Goal: Transaction & Acquisition: Download file/media

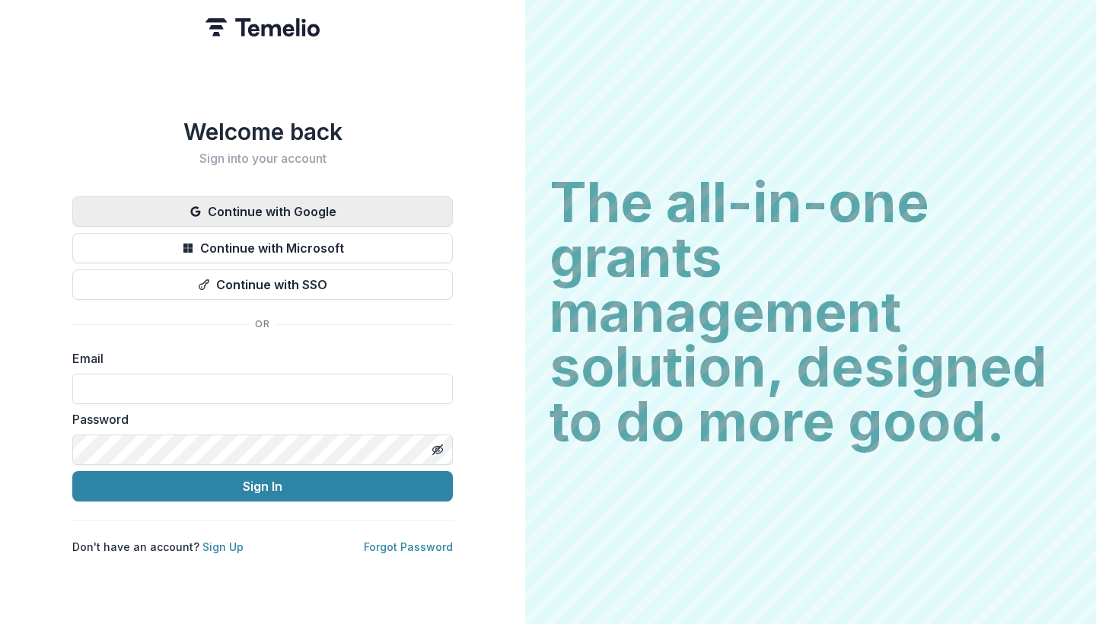
click at [354, 207] on button "Continue with Google" at bounding box center [262, 211] width 380 height 30
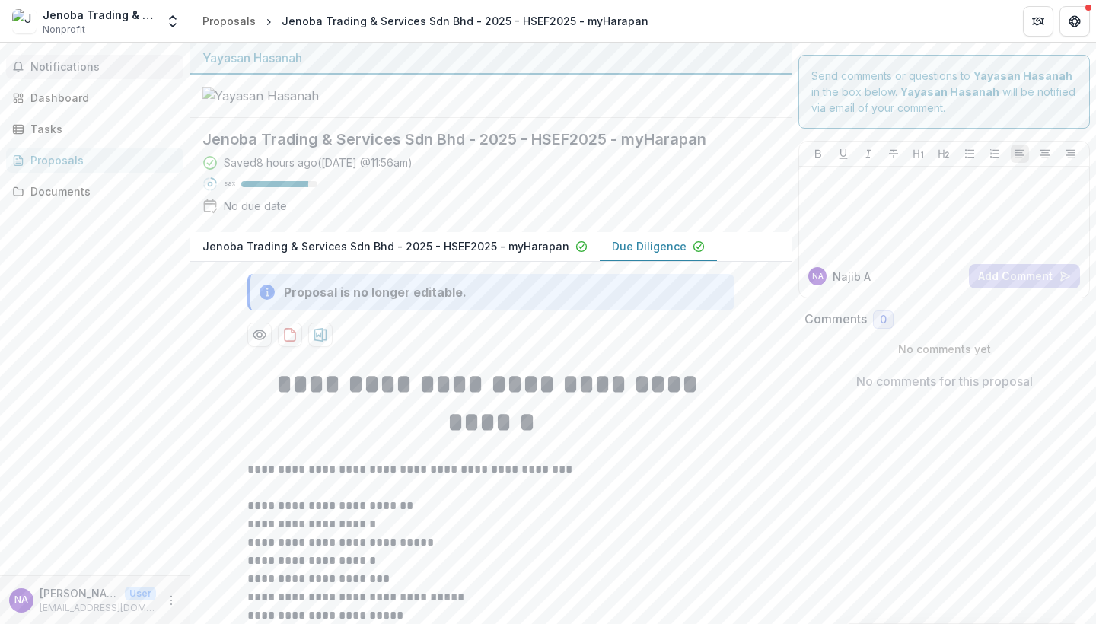
click at [91, 64] on span "Notifications" at bounding box center [103, 67] width 147 height 13
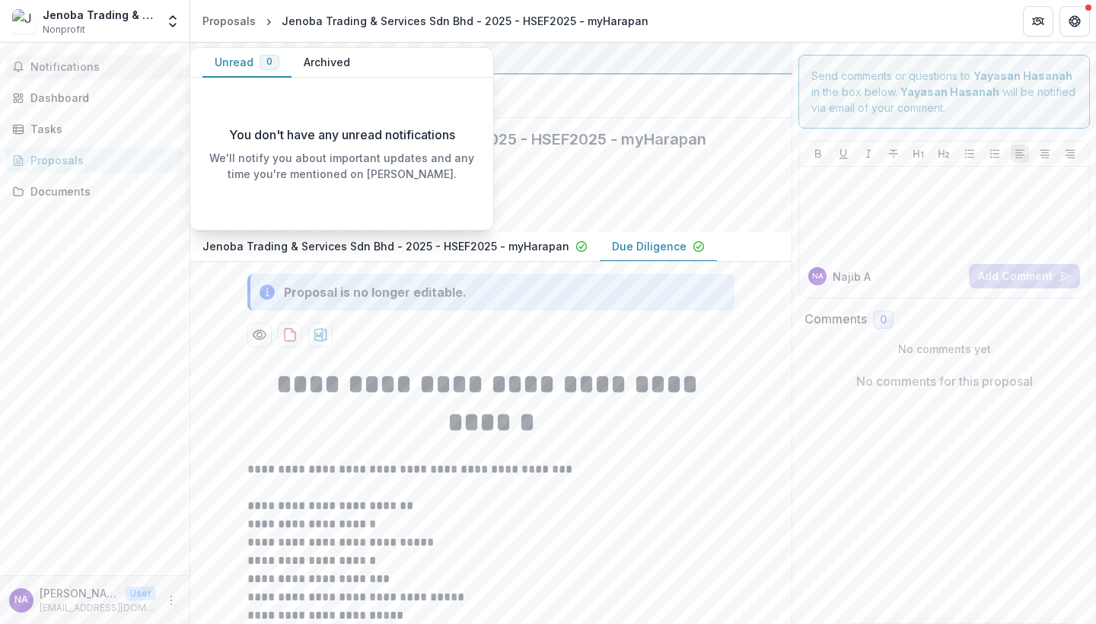
click at [596, 118] on div at bounding box center [490, 96] width 601 height 43
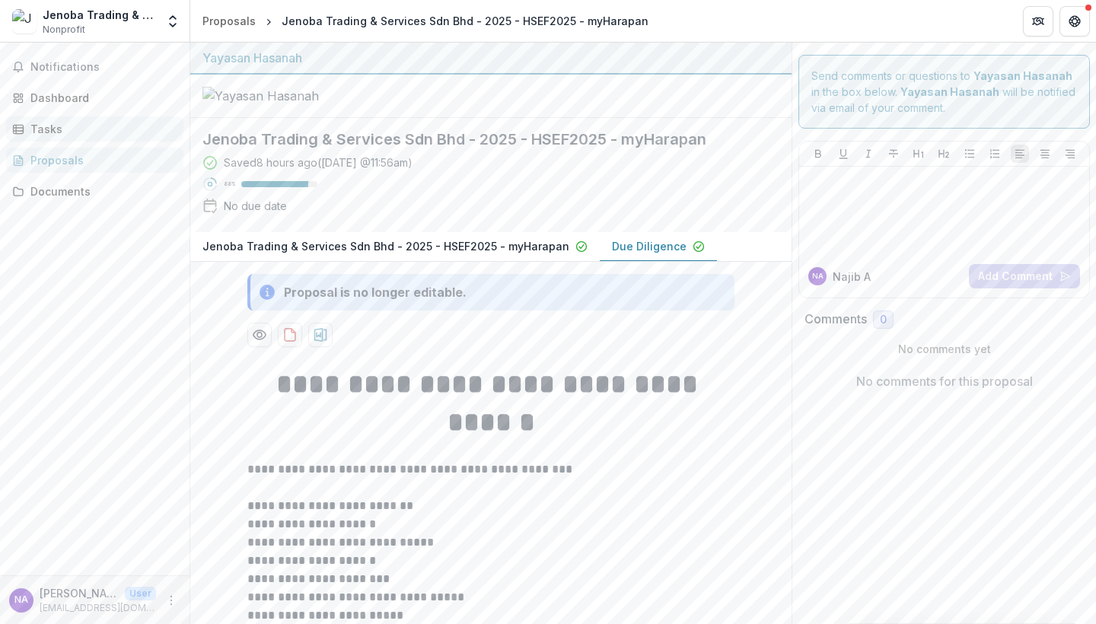
click at [51, 124] on div "Tasks" at bounding box center [100, 129] width 141 height 16
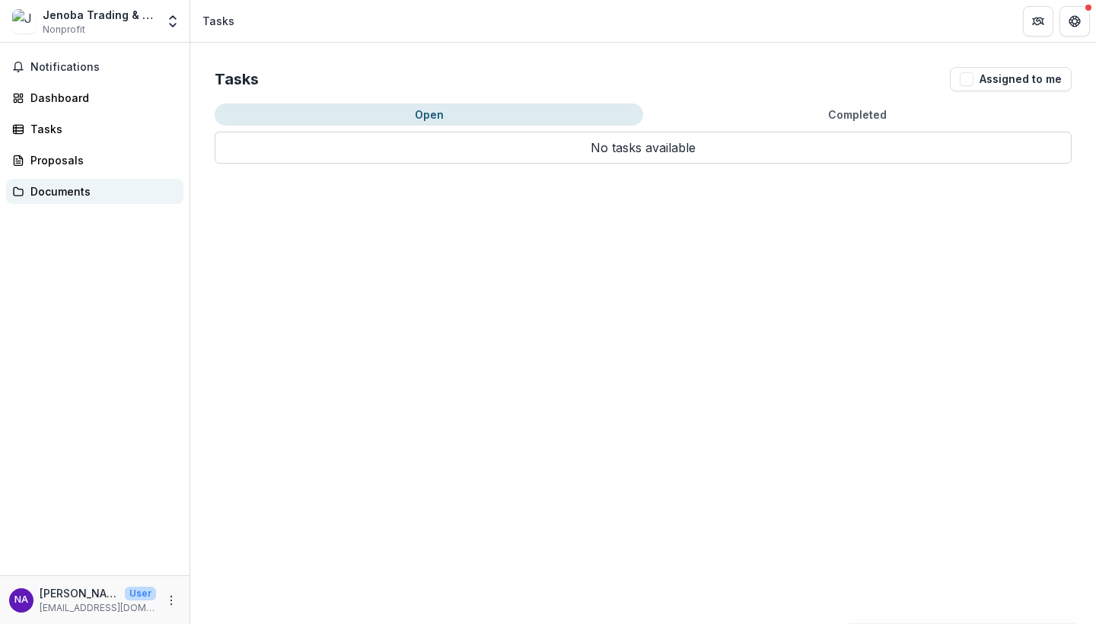
click at [56, 193] on div "Documents" at bounding box center [100, 191] width 141 height 16
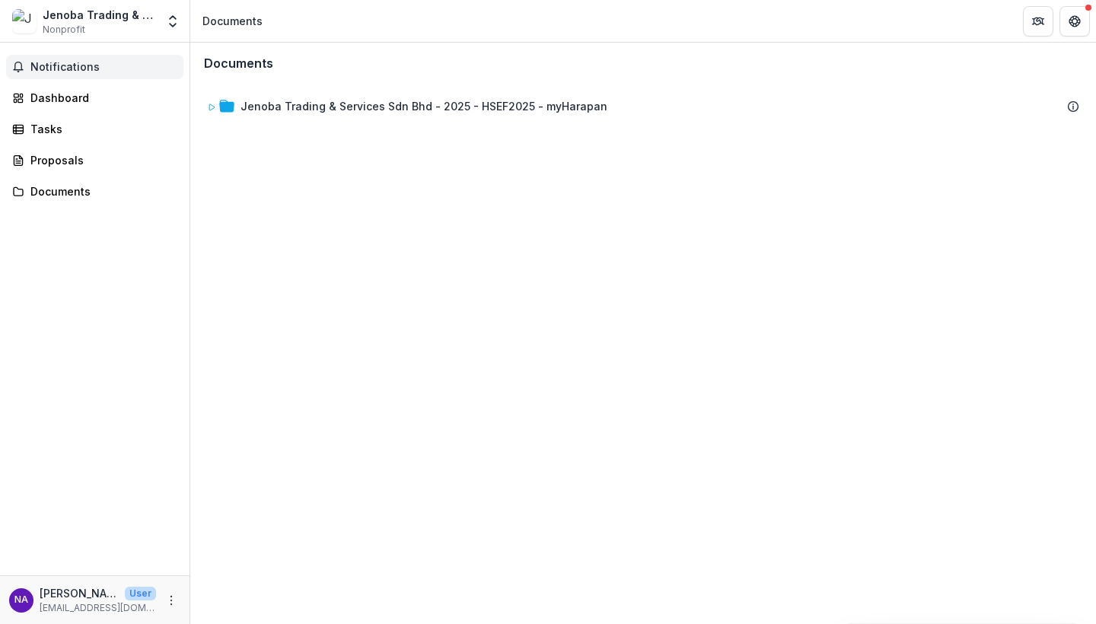
click at [85, 73] on button "Notifications" at bounding box center [94, 67] width 177 height 24
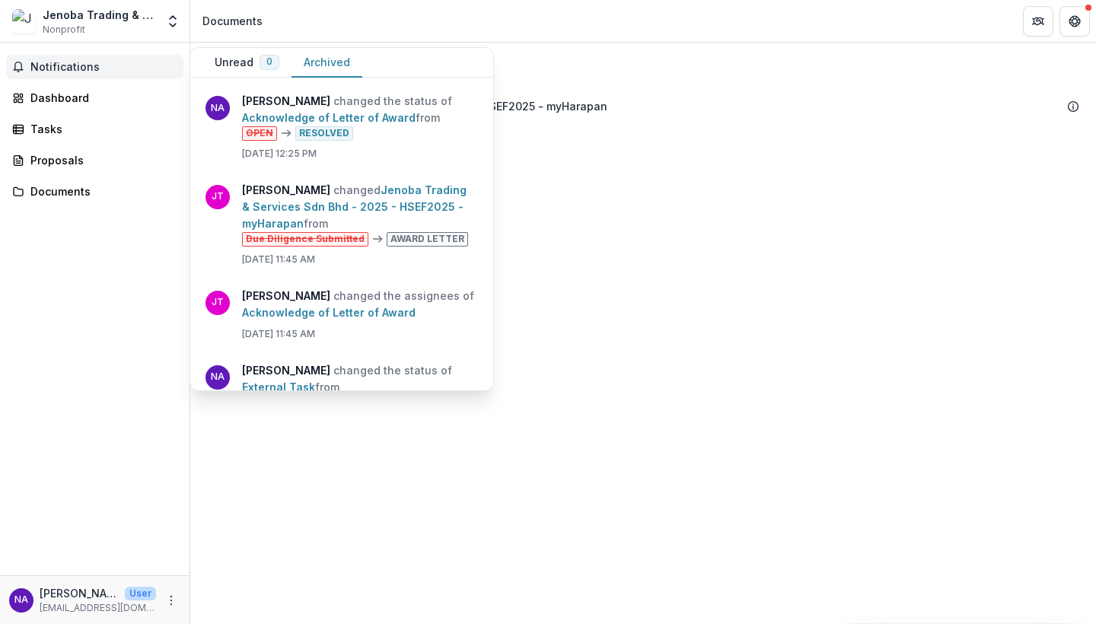
click at [328, 58] on button "Archived" at bounding box center [326, 63] width 71 height 30
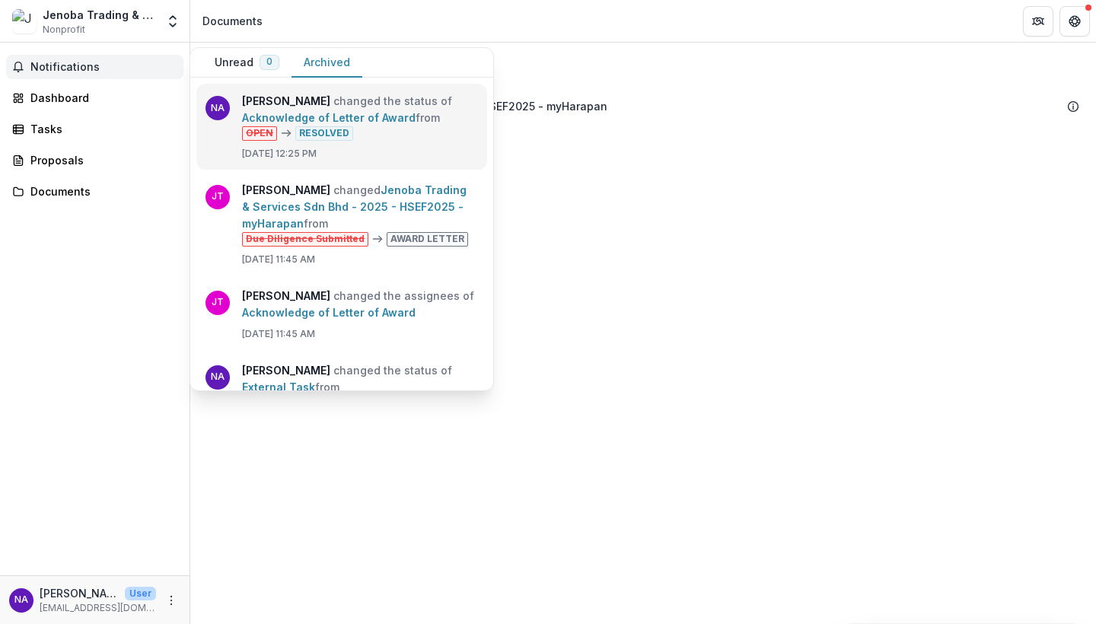
click at [368, 124] on link "Acknowledge of Letter of Award" at bounding box center [329, 117] width 174 height 13
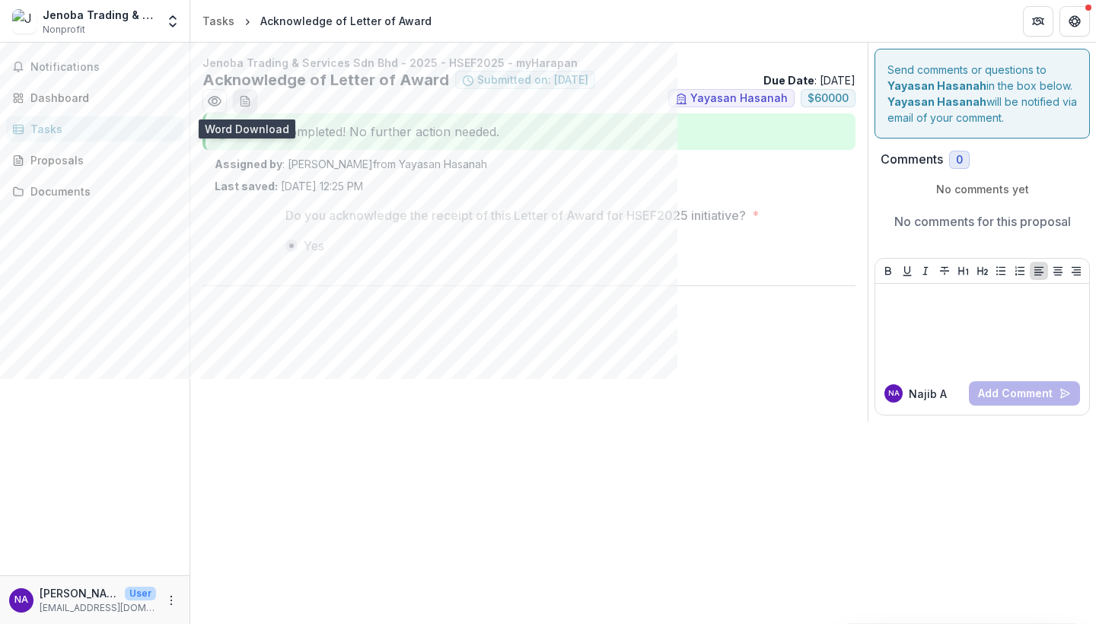
click at [249, 107] on button "download-word-button" at bounding box center [245, 101] width 24 height 24
